Goal: Task Accomplishment & Management: Use online tool/utility

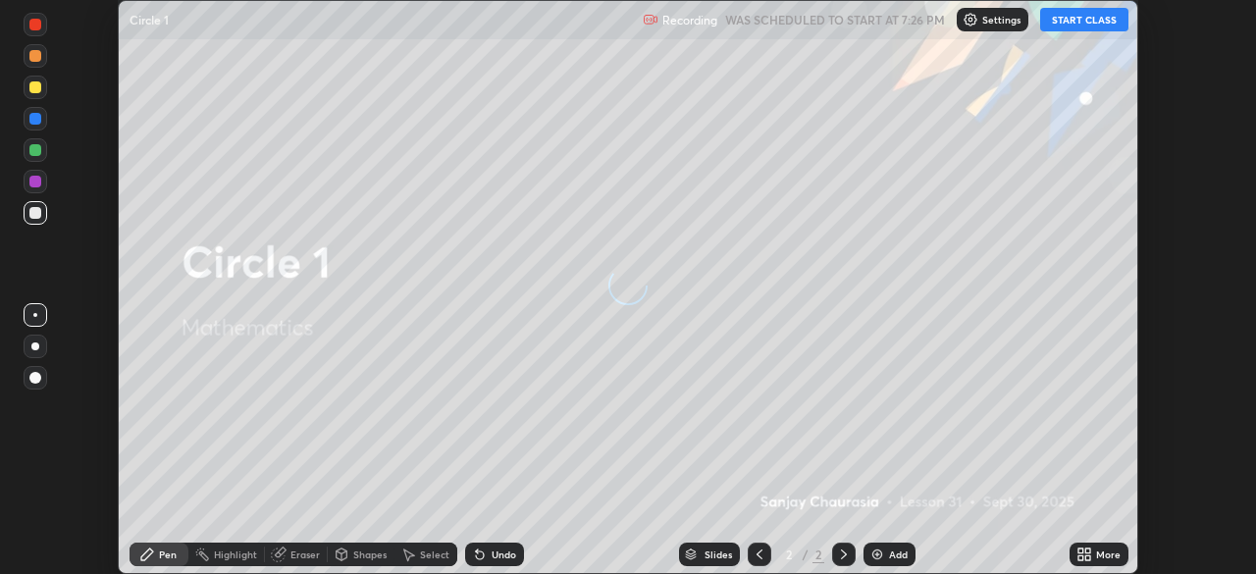
scroll to position [574, 1255]
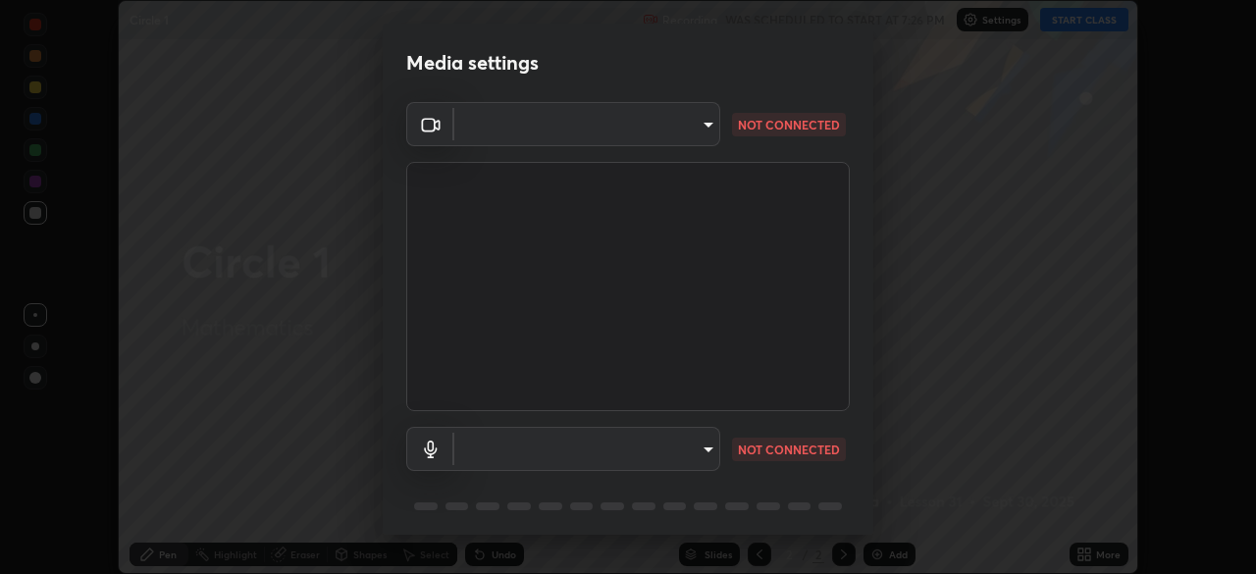
type input "c6d9f4fad3682c18dafb571cd2331b3ecaaf554884ec2734a231d331960bfaec"
type input "08d2579e0e28a31325e46f1a0935fd135ddd04ca2428966b5fd78fa4b1a724ef"
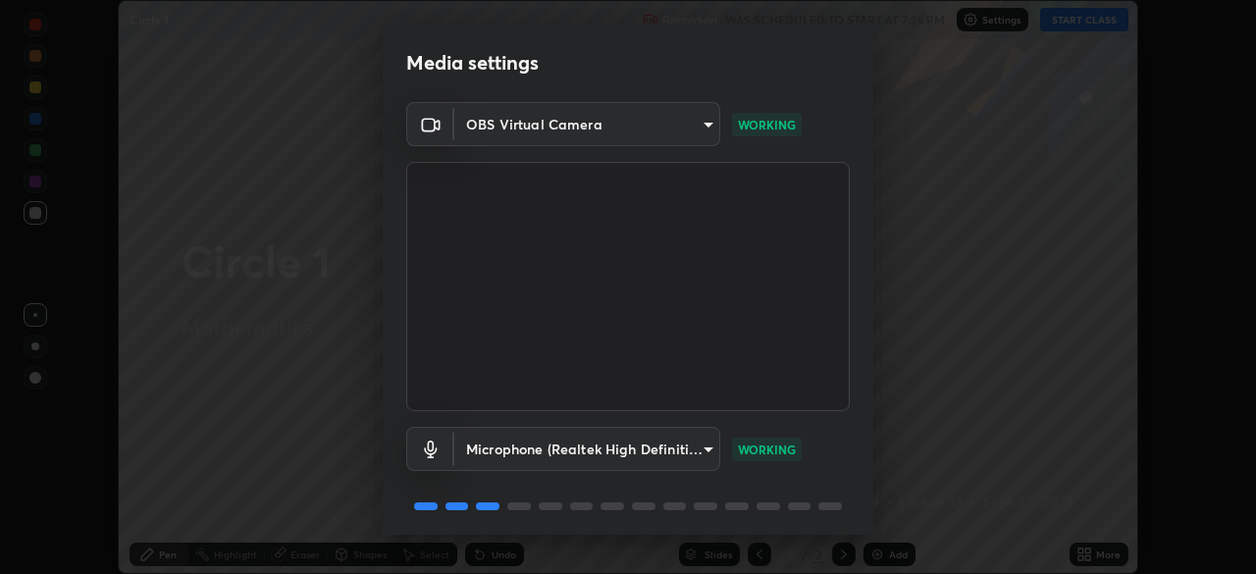
scroll to position [70, 0]
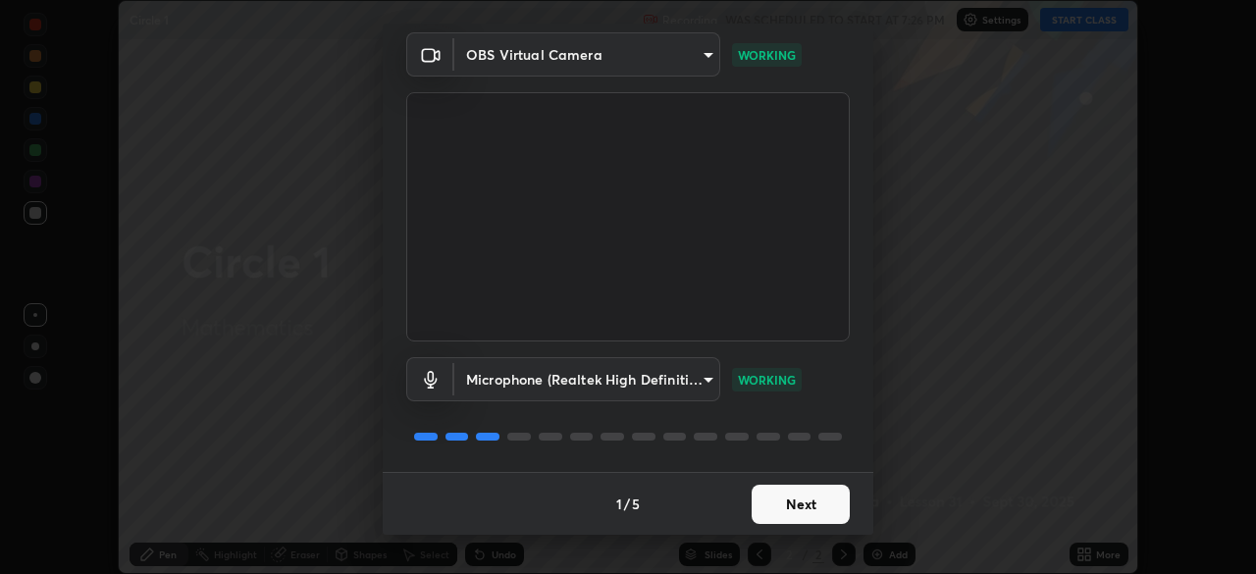
click at [791, 507] on button "Next" at bounding box center [800, 504] width 98 height 39
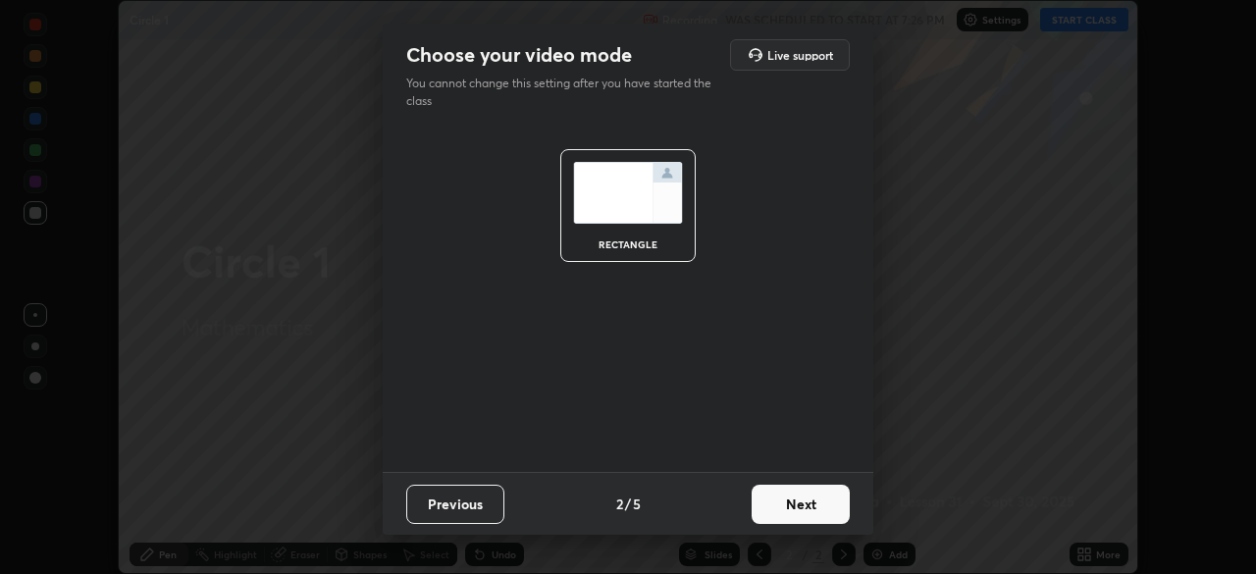
scroll to position [0, 0]
click at [806, 513] on button "Next" at bounding box center [800, 504] width 98 height 39
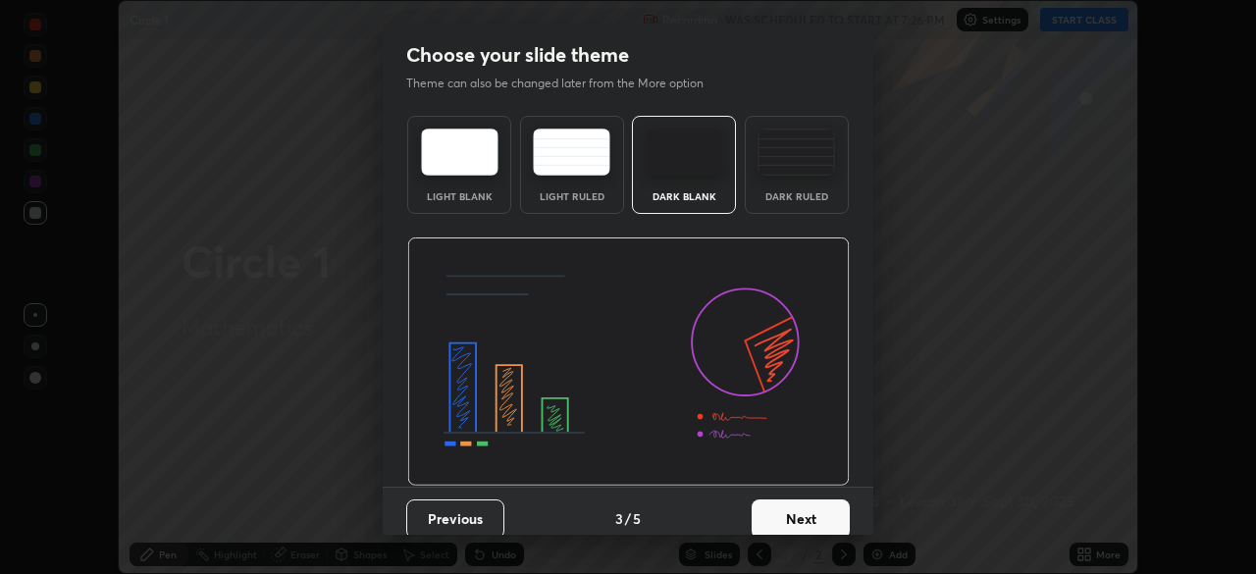
click at [817, 512] on button "Next" at bounding box center [800, 518] width 98 height 39
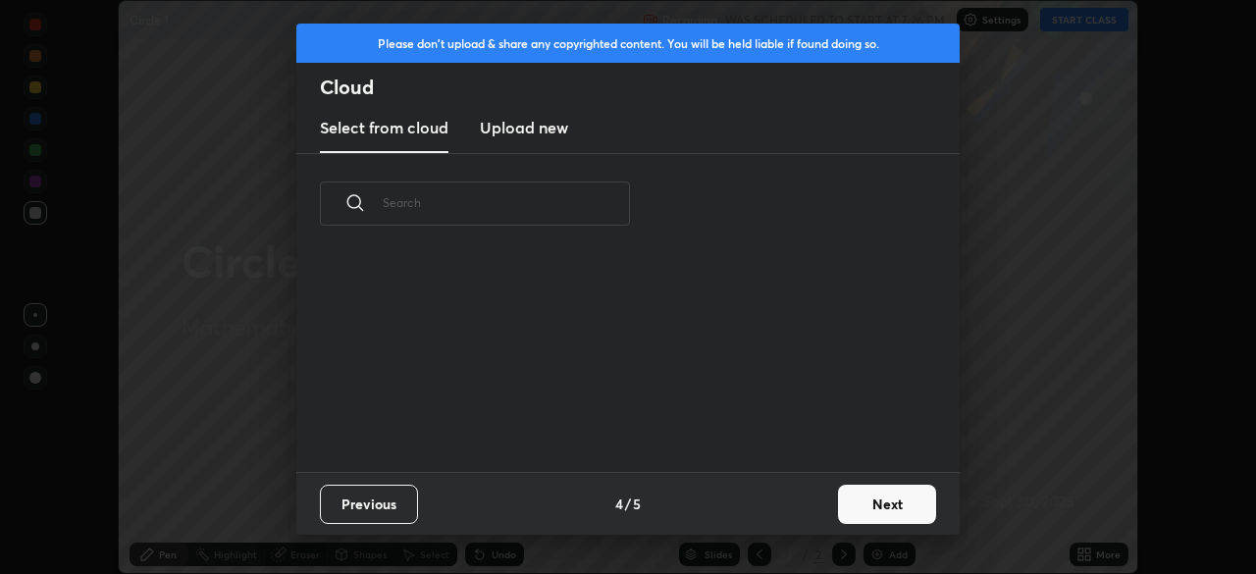
click at [874, 515] on button "Next" at bounding box center [887, 504] width 98 height 39
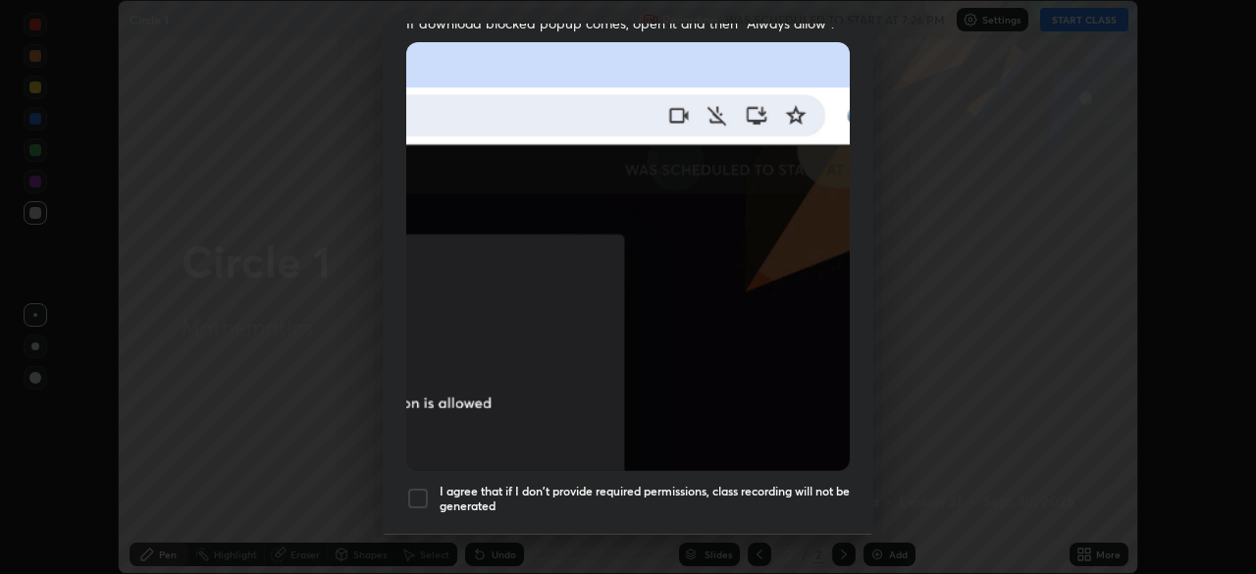
scroll to position [420, 0]
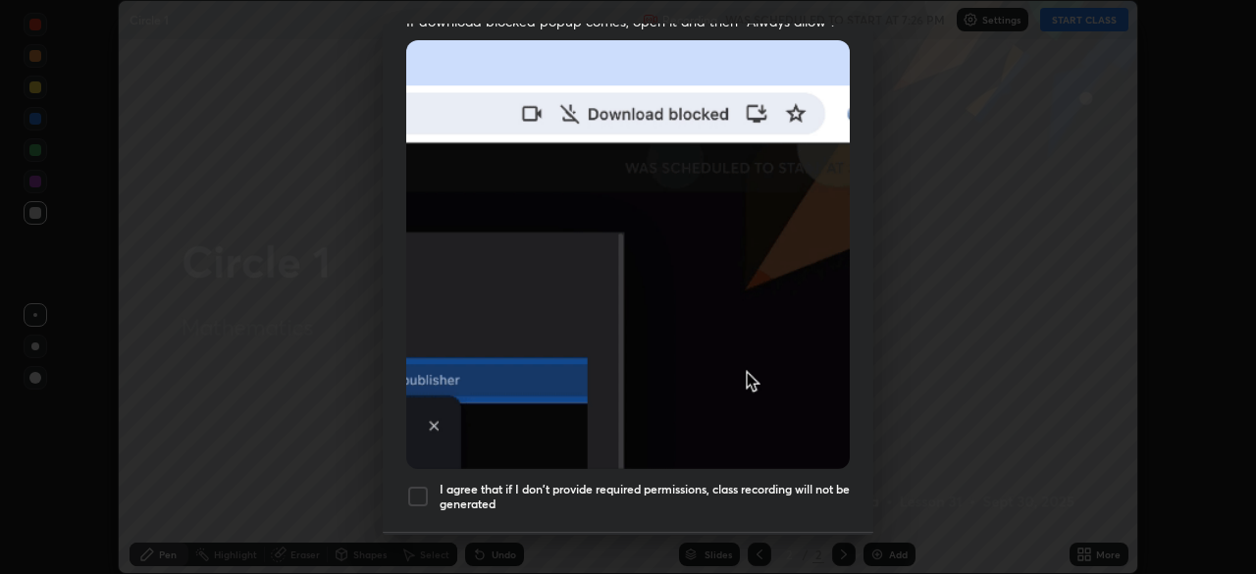
click at [434, 485] on div "I agree that if I don't provide required permissions, class recording will not …" at bounding box center [627, 497] width 443 height 24
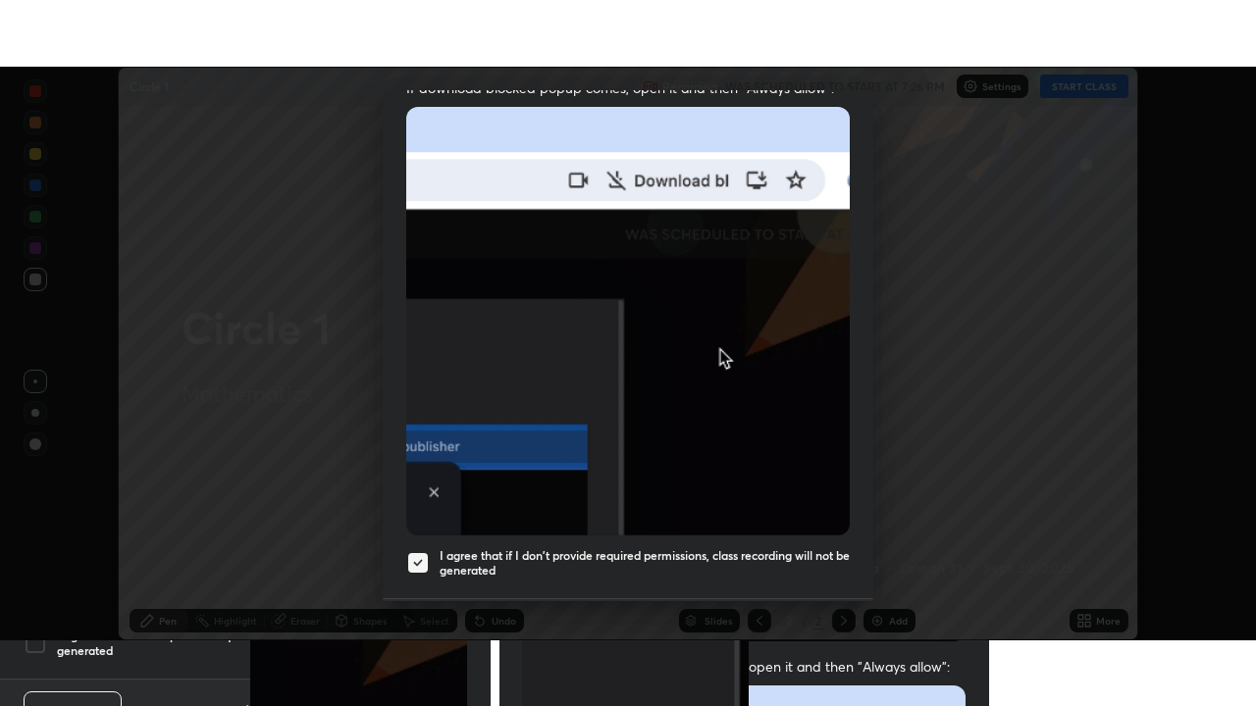
scroll to position [470, 0]
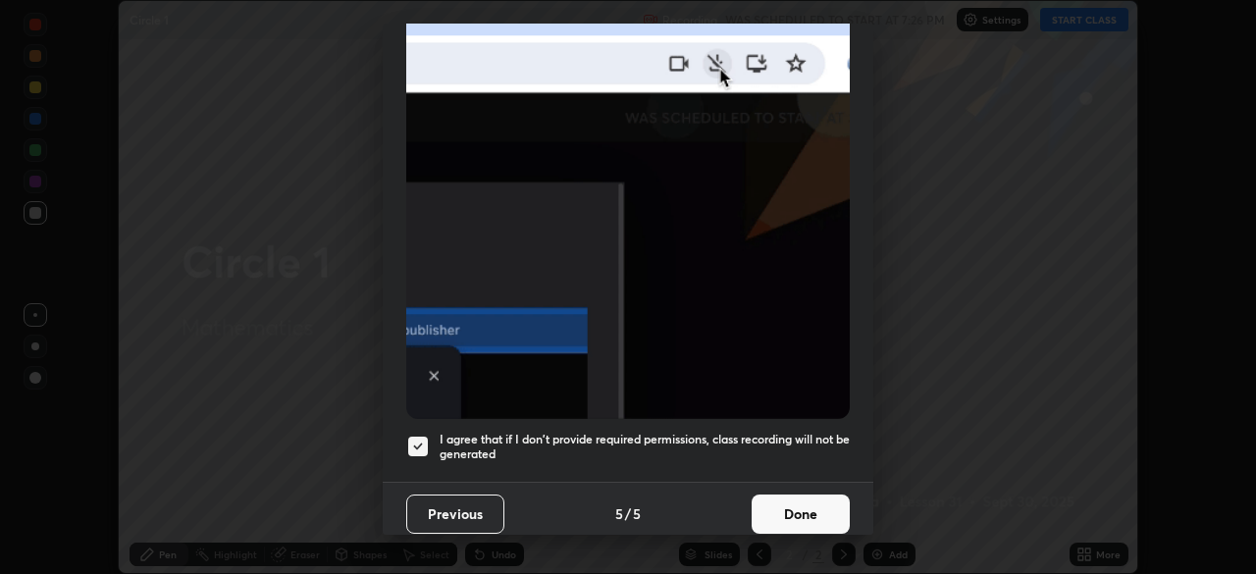
click at [807, 494] on button "Done" at bounding box center [800, 513] width 98 height 39
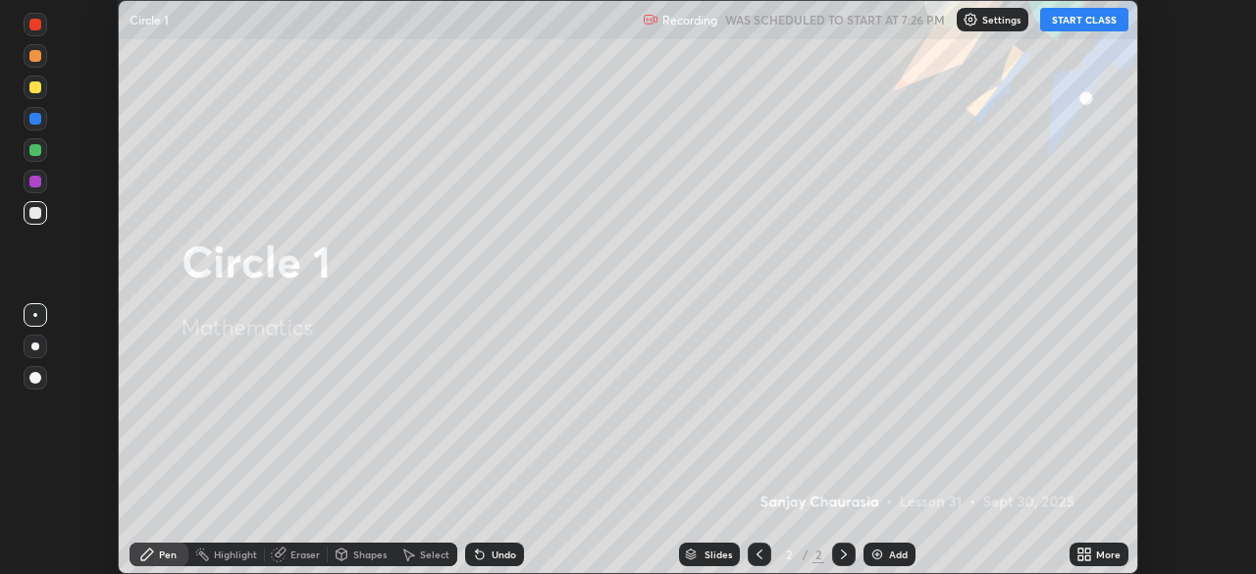
click at [1064, 19] on button "START CLASS" at bounding box center [1084, 20] width 88 height 24
click at [1100, 549] on div "More" at bounding box center [1108, 554] width 25 height 10
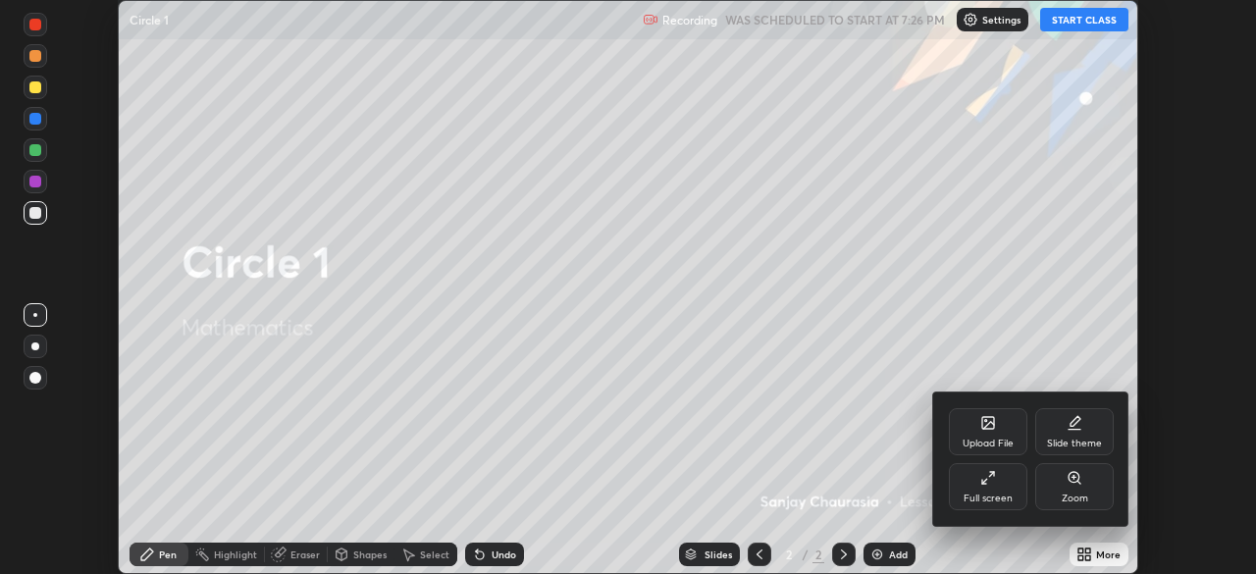
click at [975, 480] on div "Full screen" at bounding box center [988, 486] width 78 height 47
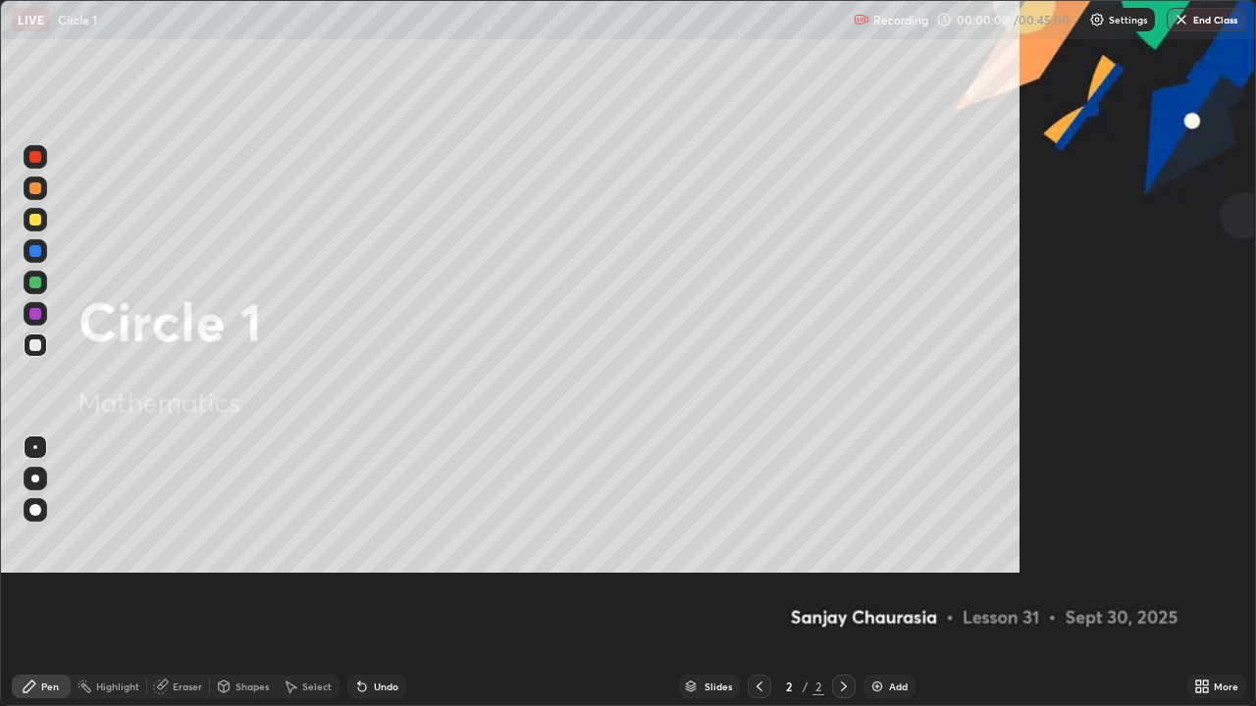
scroll to position [706, 1256]
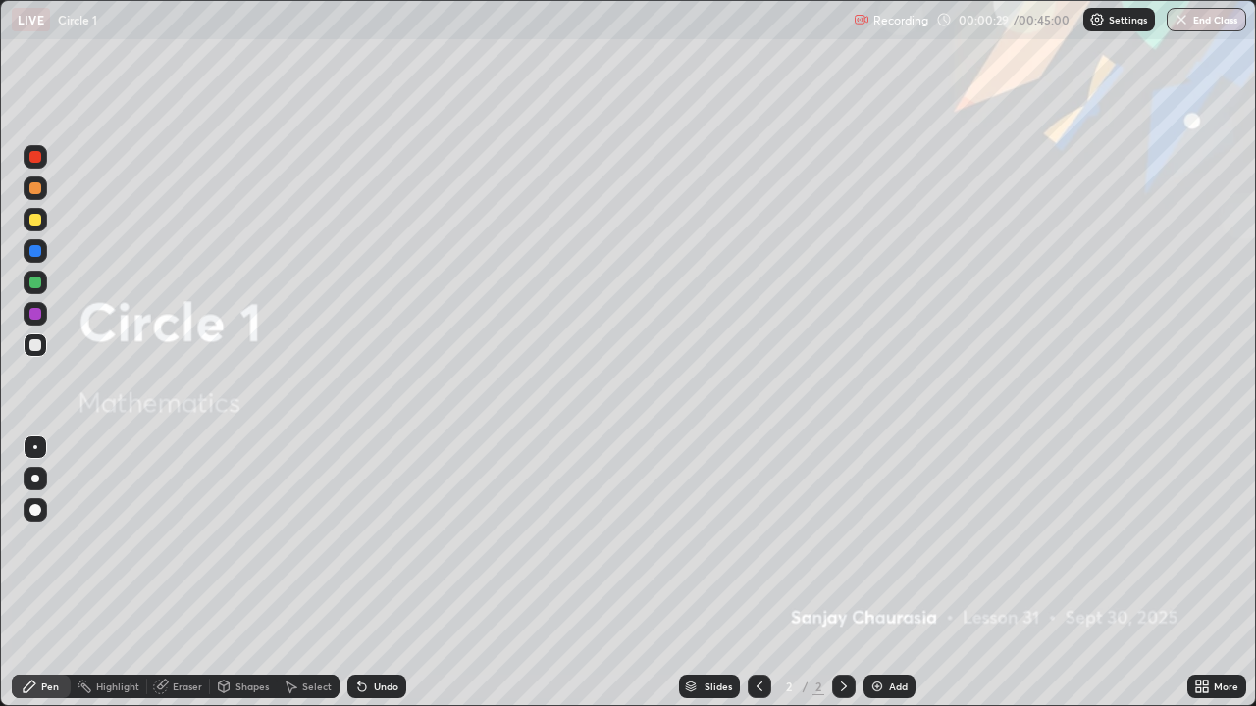
click at [894, 573] on div "Add" at bounding box center [898, 687] width 19 height 10
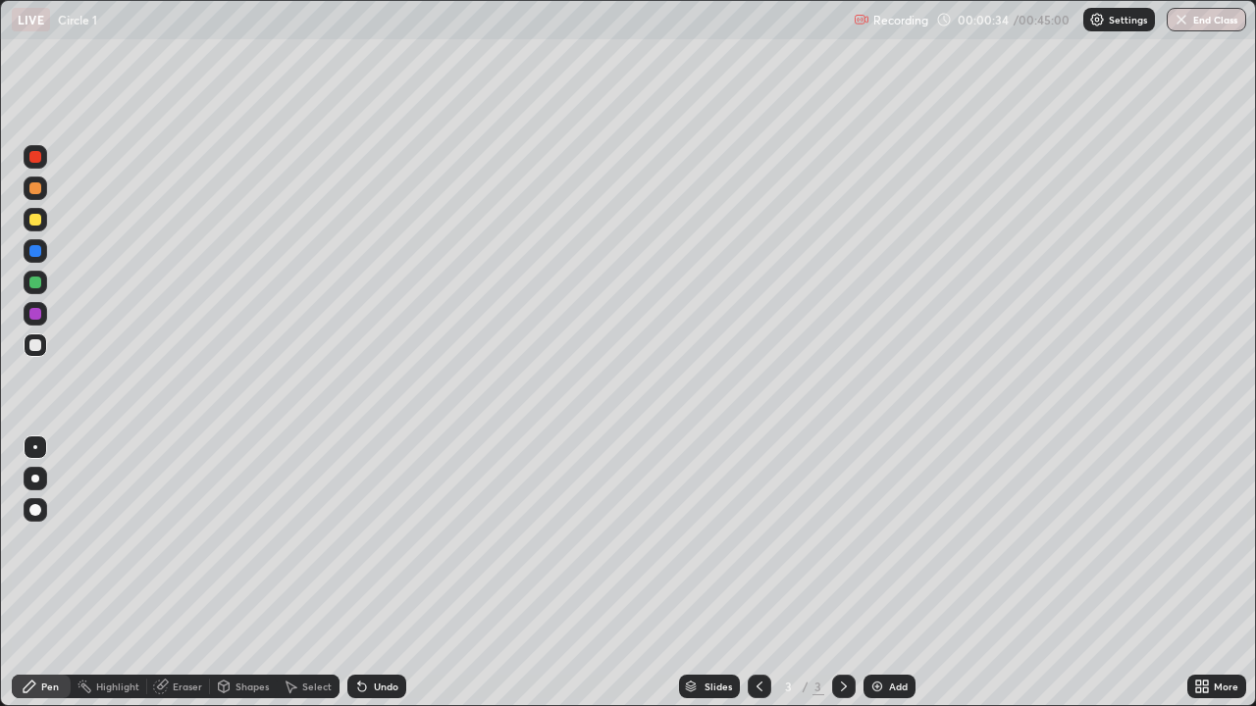
click at [32, 214] on div at bounding box center [35, 220] width 12 height 12
click at [30, 285] on div at bounding box center [35, 283] width 12 height 12
click at [30, 343] on div at bounding box center [35, 345] width 12 height 12
click at [36, 218] on div at bounding box center [35, 220] width 12 height 12
click at [36, 186] on div at bounding box center [35, 188] width 12 height 12
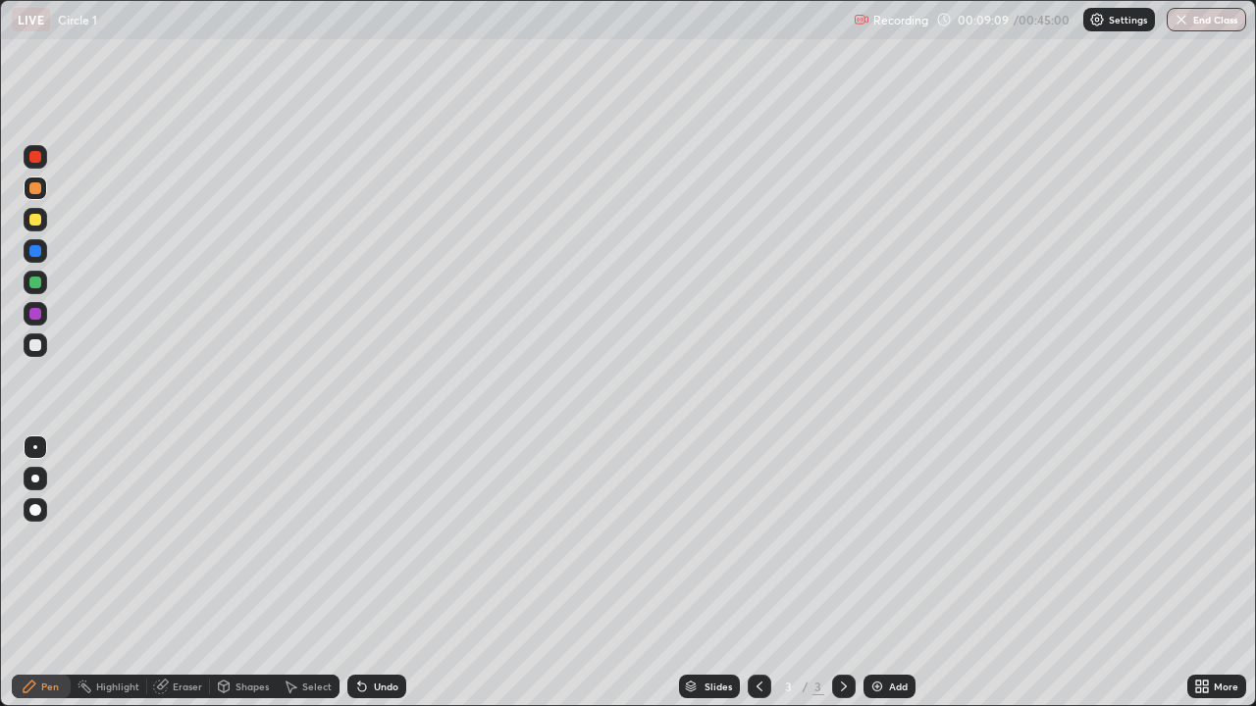
click at [193, 573] on div "Eraser" at bounding box center [187, 687] width 29 height 10
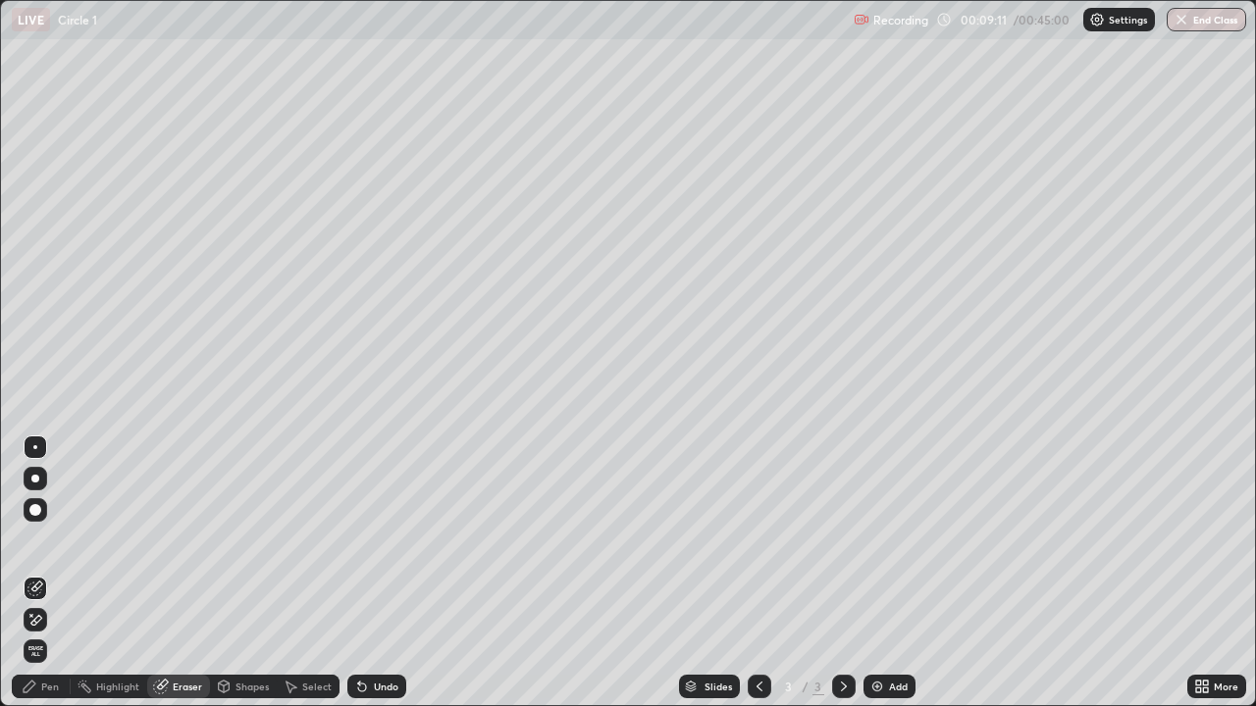
click at [54, 573] on div "Pen" at bounding box center [50, 687] width 18 height 10
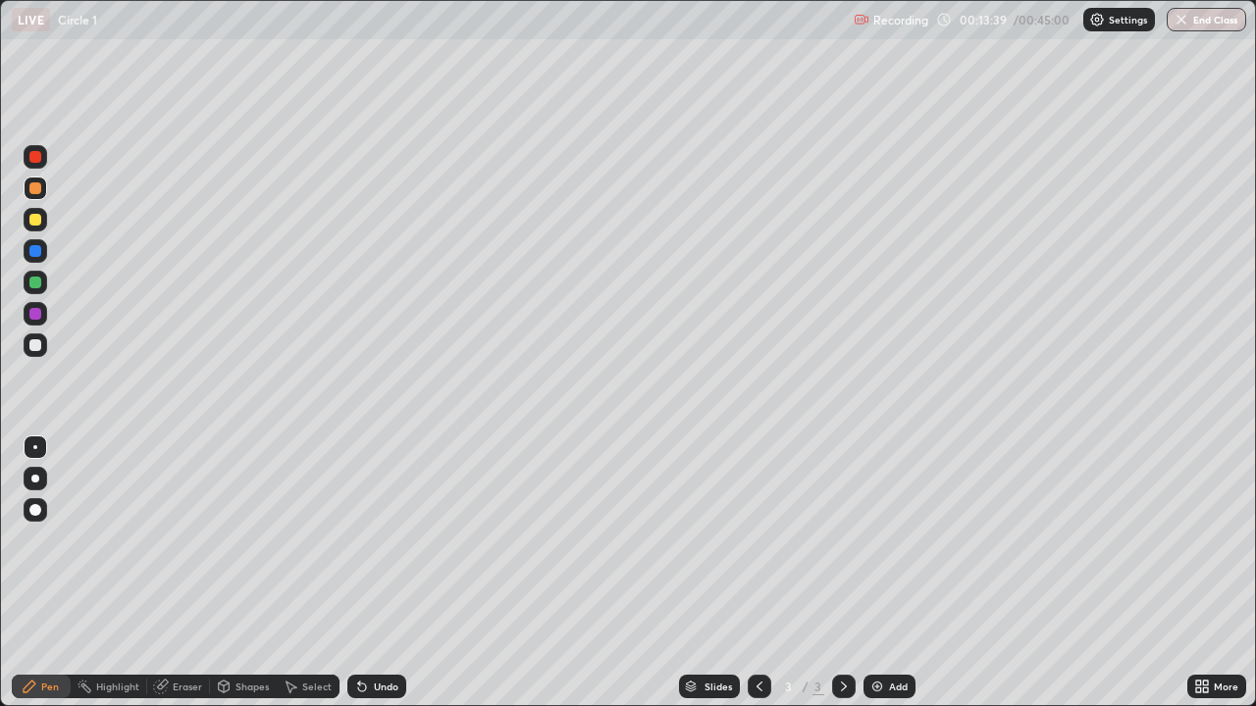
click at [886, 573] on div "Add" at bounding box center [889, 687] width 52 height 24
click at [42, 220] on div at bounding box center [36, 220] width 24 height 24
click at [37, 157] on div at bounding box center [35, 157] width 12 height 12
click at [757, 573] on icon at bounding box center [759, 687] width 16 height 16
click at [842, 573] on icon at bounding box center [844, 687] width 6 height 10
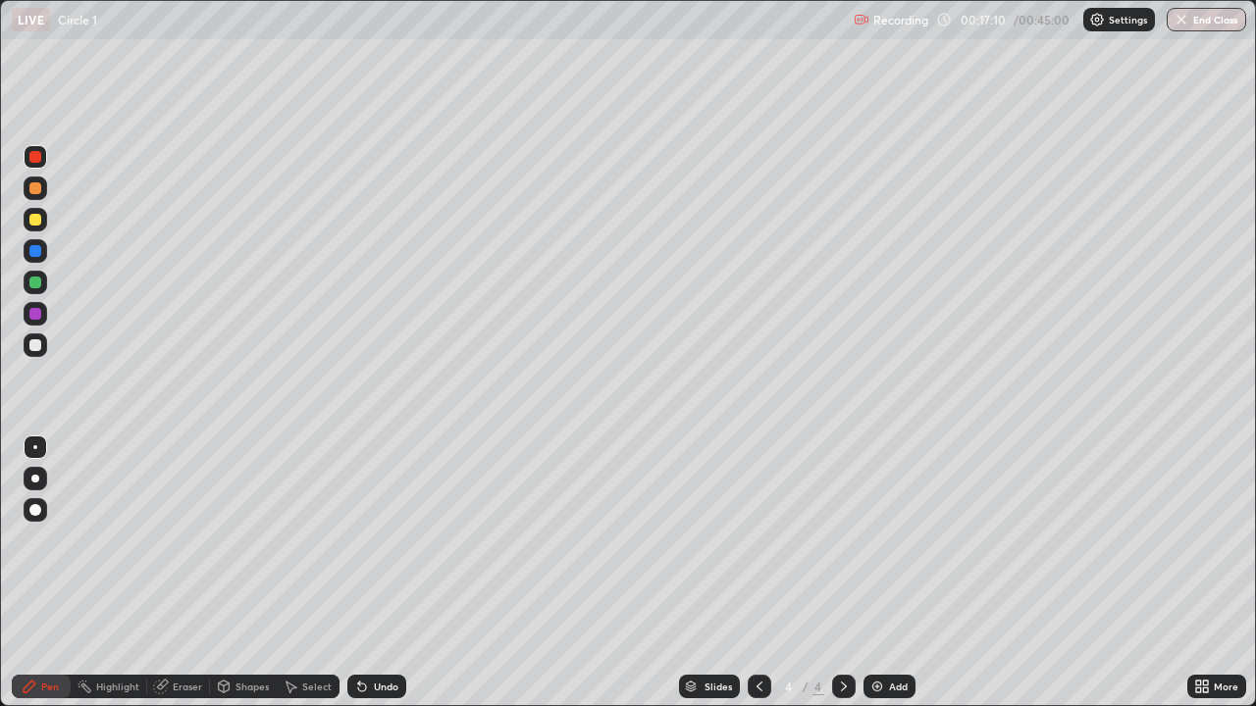
click at [36, 348] on div at bounding box center [35, 345] width 12 height 12
click at [37, 313] on div at bounding box center [35, 314] width 12 height 12
click at [30, 342] on div at bounding box center [35, 345] width 12 height 12
click at [757, 573] on icon at bounding box center [759, 687] width 16 height 16
click at [841, 573] on icon at bounding box center [844, 687] width 16 height 16
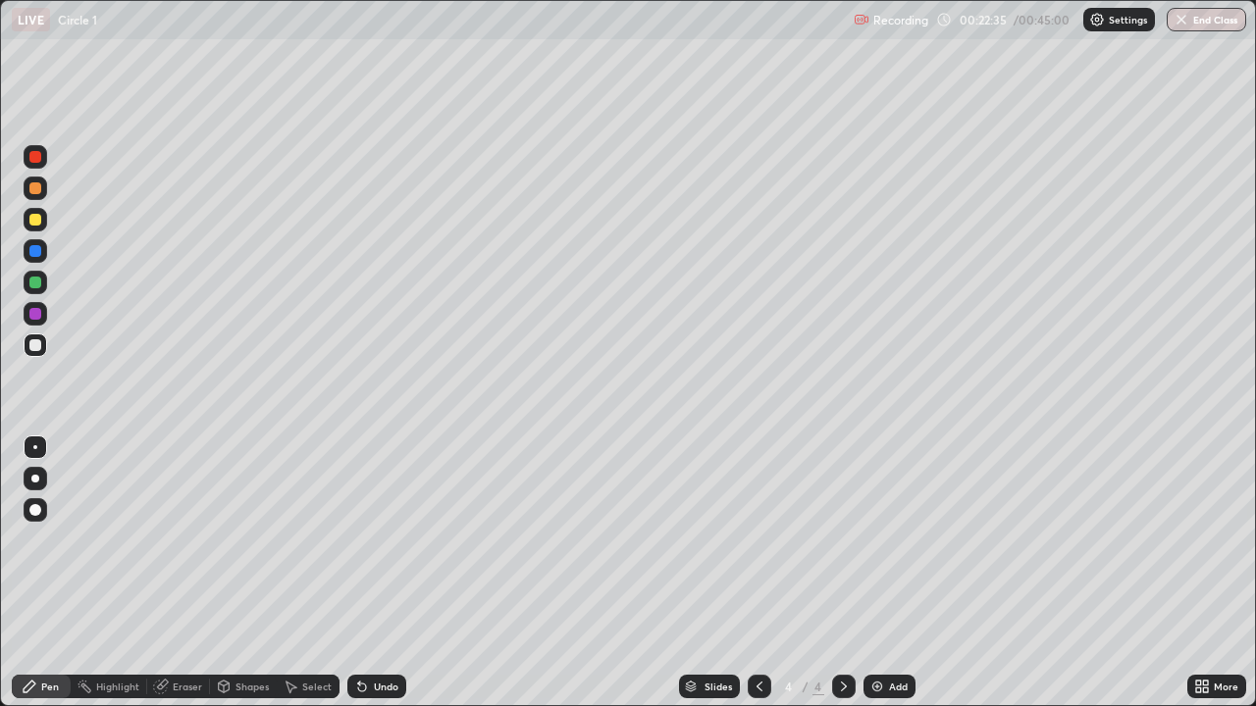
click at [36, 286] on div at bounding box center [35, 283] width 12 height 12
click at [32, 339] on div at bounding box center [35, 345] width 12 height 12
click at [896, 573] on div "Add" at bounding box center [898, 687] width 19 height 10
click at [40, 217] on div at bounding box center [35, 220] width 12 height 12
click at [40, 256] on div at bounding box center [36, 251] width 24 height 24
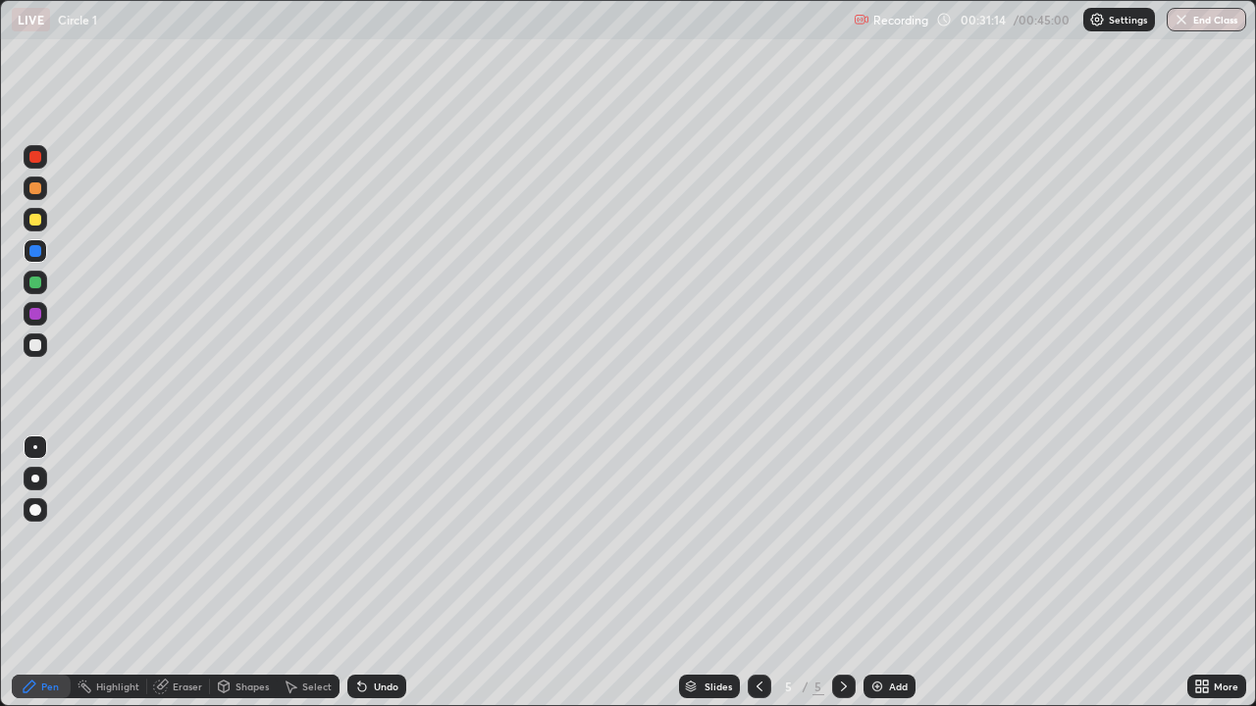
click at [747, 573] on div at bounding box center [759, 686] width 24 height 39
click at [842, 573] on icon at bounding box center [844, 687] width 16 height 16
click at [757, 573] on div at bounding box center [759, 687] width 24 height 24
click at [842, 573] on icon at bounding box center [844, 687] width 6 height 10
click at [40, 343] on div at bounding box center [35, 345] width 12 height 12
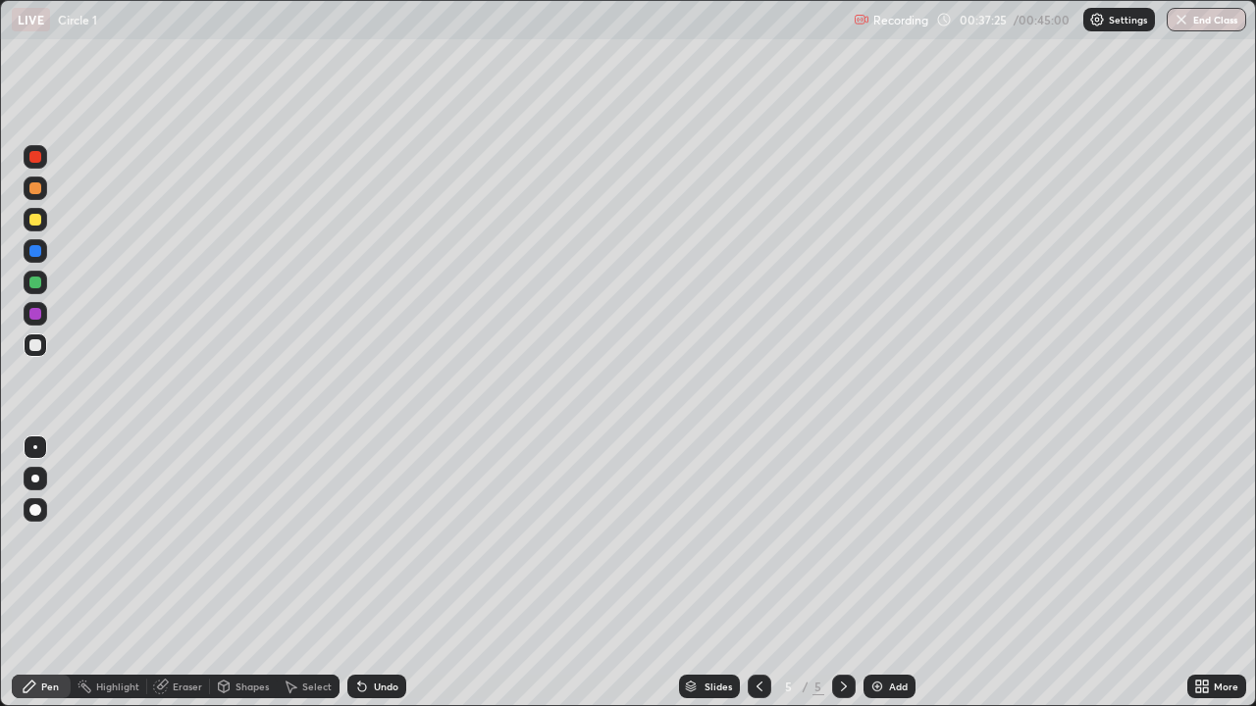
click at [37, 185] on div at bounding box center [35, 188] width 12 height 12
click at [1204, 30] on button "End Class" at bounding box center [1206, 20] width 77 height 24
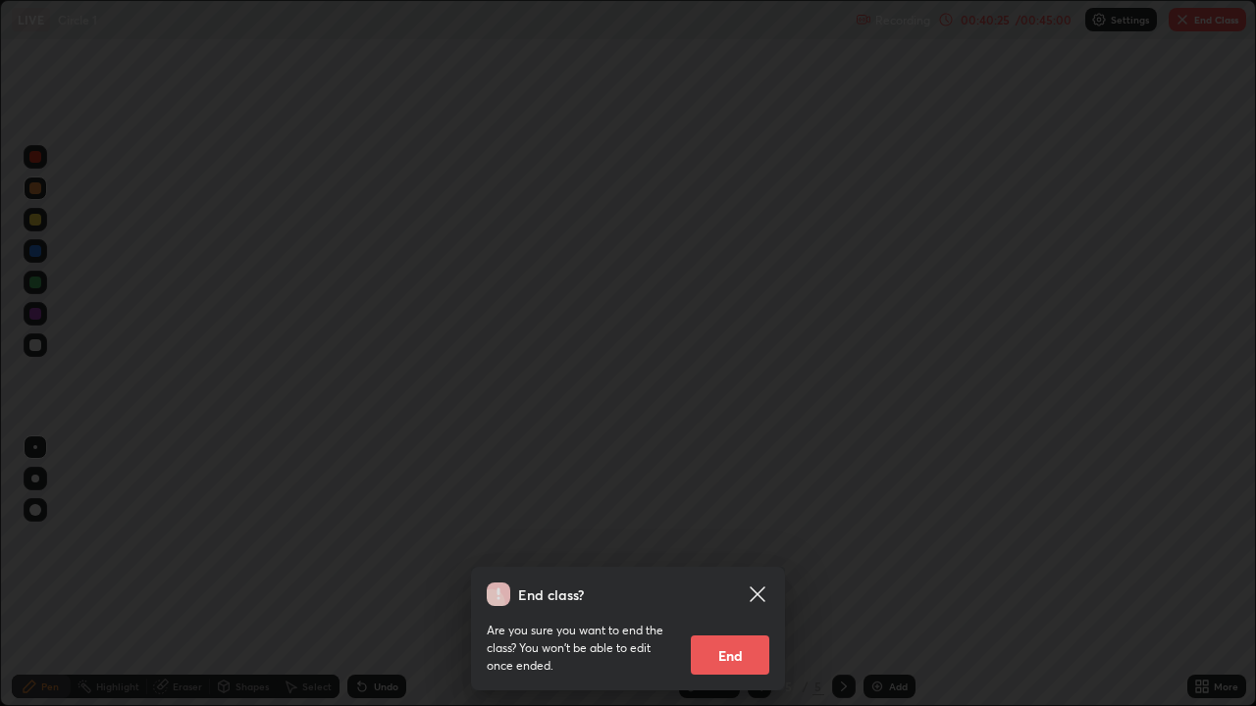
click at [733, 573] on button "End" at bounding box center [730, 655] width 78 height 39
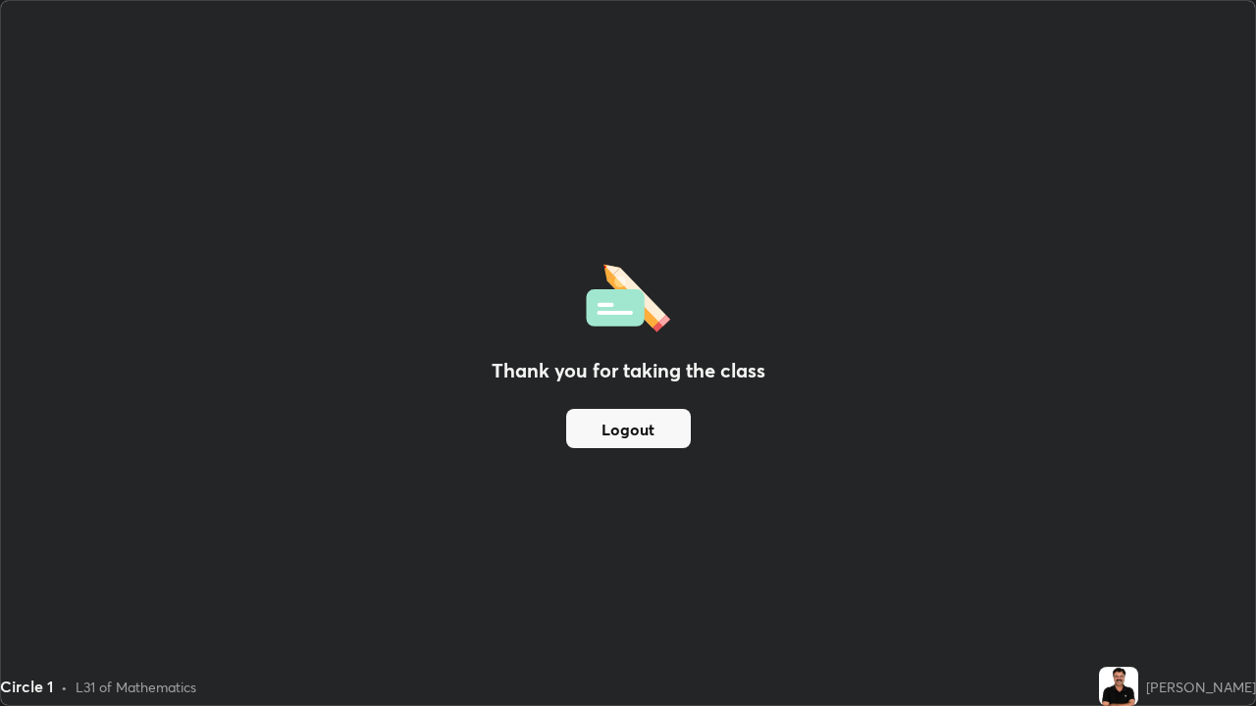
click at [586, 435] on button "Logout" at bounding box center [628, 428] width 125 height 39
click at [607, 436] on button "Logout" at bounding box center [628, 428] width 125 height 39
